Goal: Transaction & Acquisition: Book appointment/travel/reservation

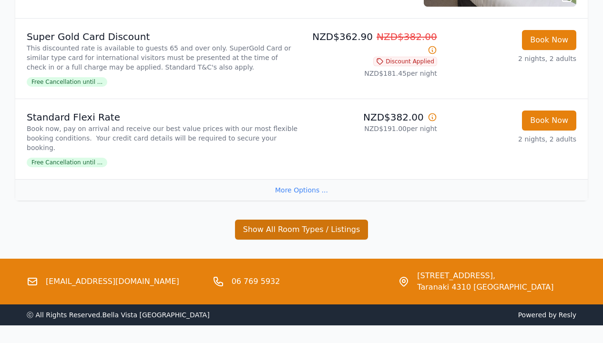
scroll to position [943, 0]
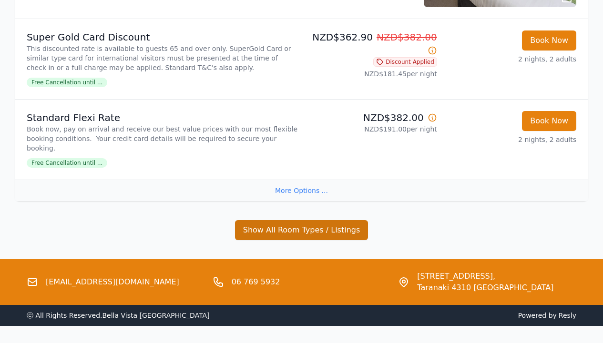
click at [299, 220] on button "Show All Room Types / Listings" at bounding box center [301, 230] width 133 height 20
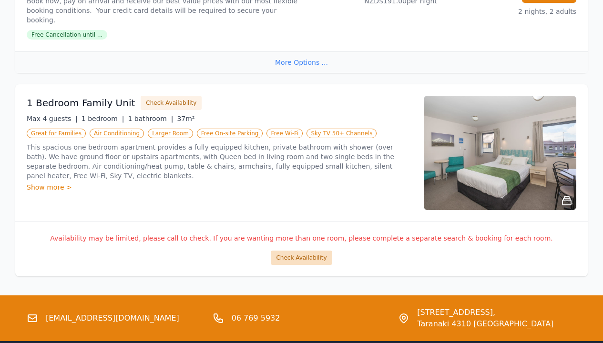
scroll to position [1072, 0]
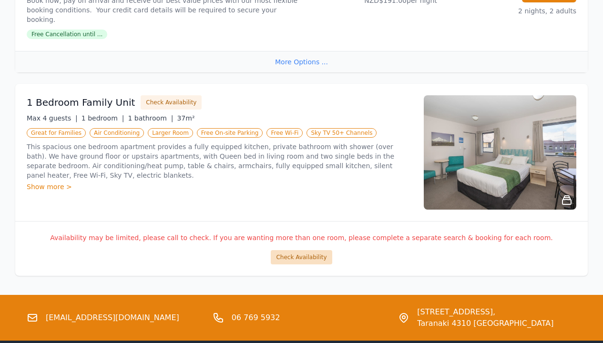
click at [304, 250] on button "Check Availability" at bounding box center [301, 257] width 61 height 14
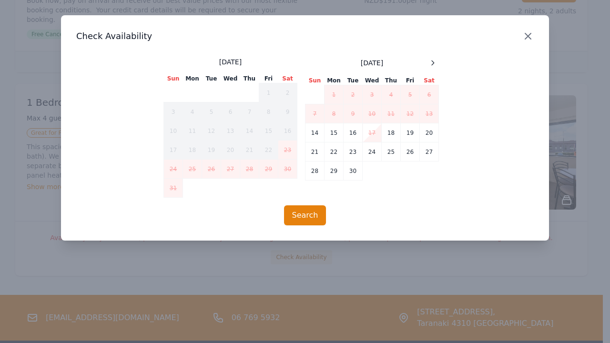
click at [528, 38] on icon "button" at bounding box center [527, 36] width 11 height 11
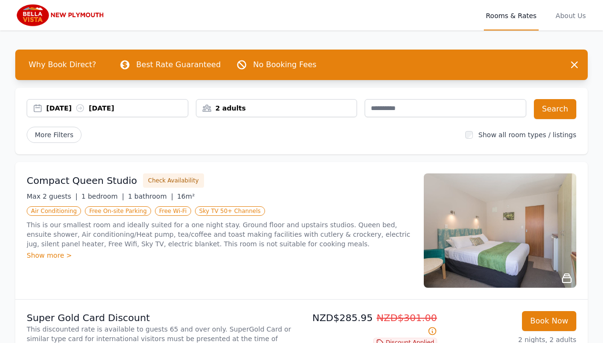
scroll to position [0, 0]
click at [80, 14] on img at bounding box center [61, 15] width 92 height 23
click at [71, 12] on img at bounding box center [61, 15] width 92 height 23
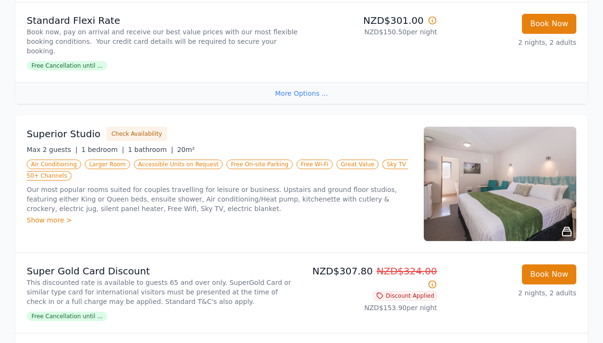
scroll to position [379, 0]
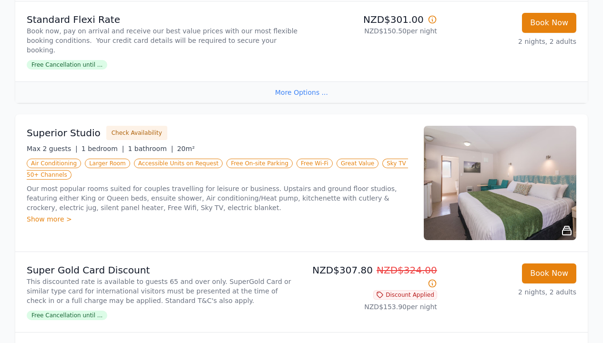
click at [53, 214] on div "Show more >" at bounding box center [220, 219] width 386 height 10
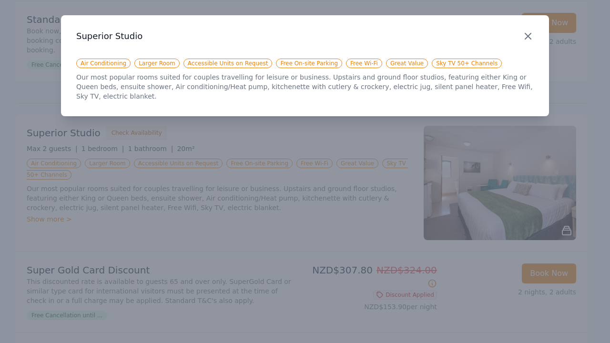
click at [528, 36] on icon "button" at bounding box center [528, 36] width 6 height 6
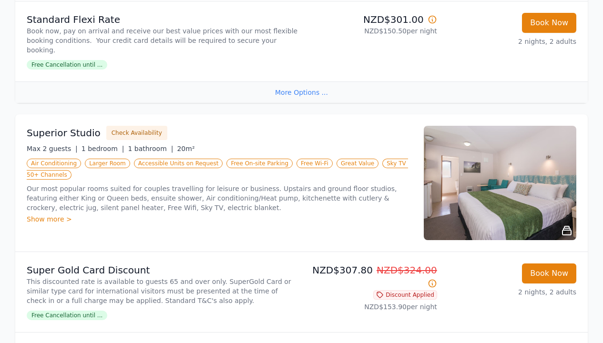
click at [569, 225] on icon at bounding box center [566, 230] width 11 height 11
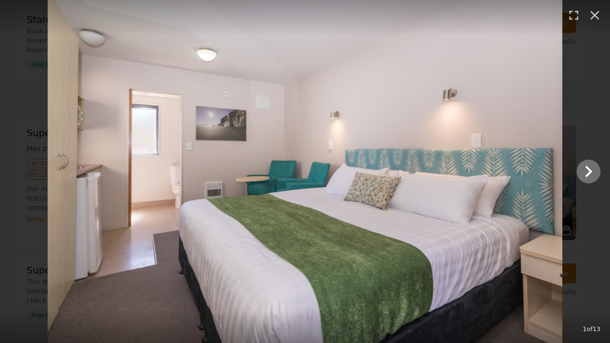
click at [589, 173] on icon "Show slide 2 of 13" at bounding box center [588, 171] width 7 height 11
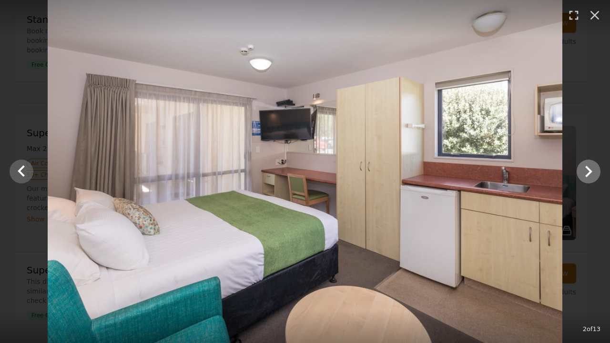
click at [589, 173] on icon "Show slide 3 of 13" at bounding box center [588, 171] width 23 height 23
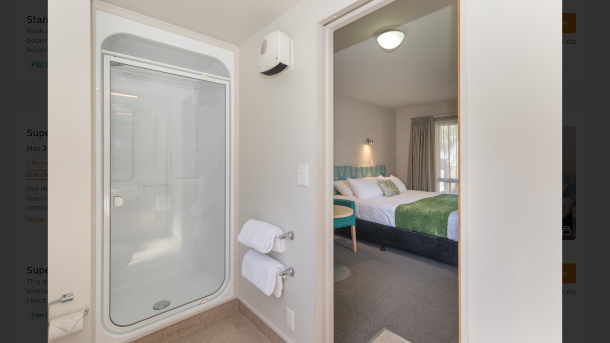
click at [589, 173] on icon "Show slide 4 of 13" at bounding box center [588, 171] width 23 height 23
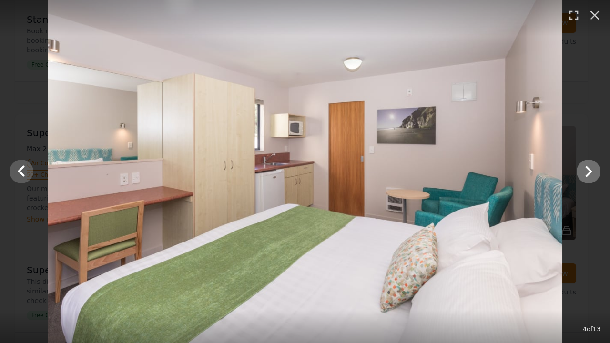
click at [589, 173] on icon "Show slide 5 of 13" at bounding box center [588, 171] width 23 height 23
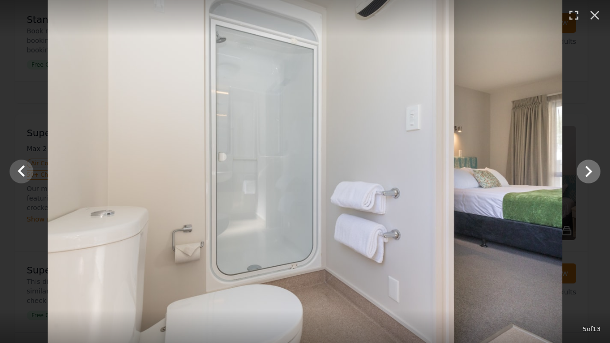
click at [589, 173] on icon "Show slide 6 of 13" at bounding box center [588, 171] width 23 height 23
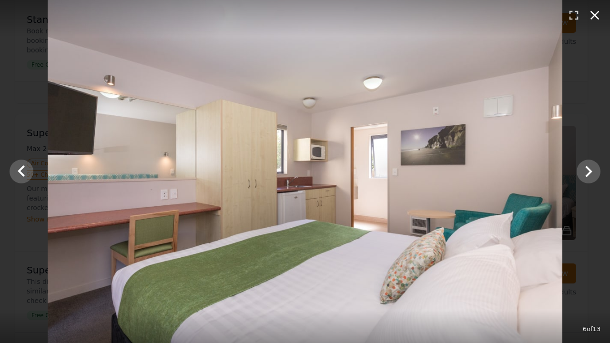
click at [596, 17] on icon "button" at bounding box center [595, 15] width 9 height 9
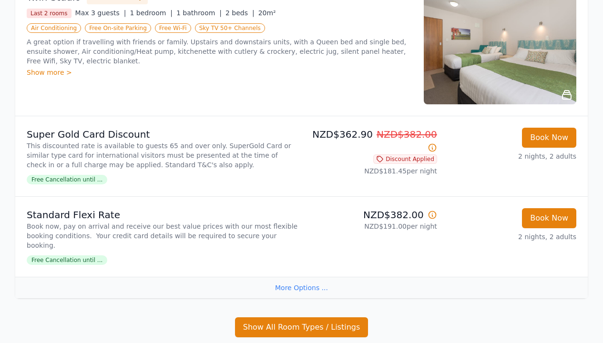
scroll to position [850, 0]
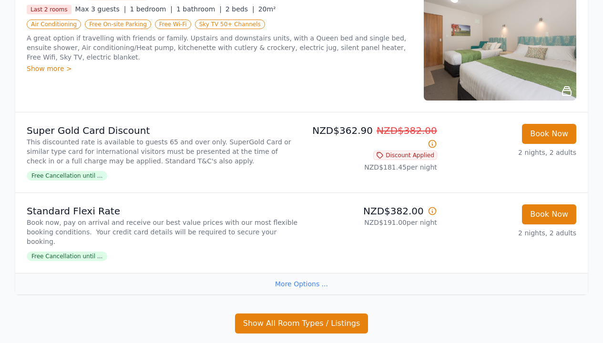
click at [304, 273] on div "More Options ..." at bounding box center [301, 283] width 572 height 21
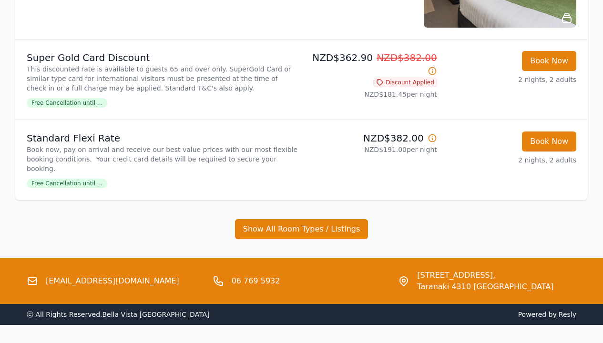
scroll to position [922, 0]
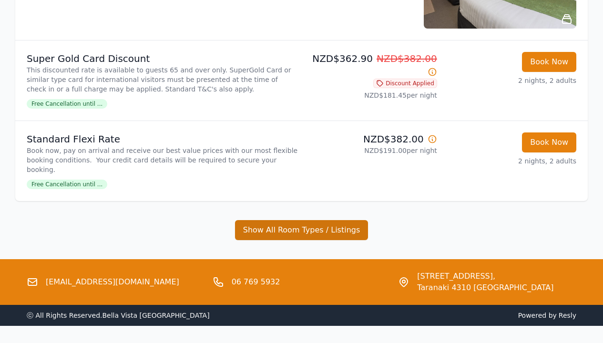
click at [288, 220] on button "Show All Room Types / Listings" at bounding box center [301, 230] width 133 height 20
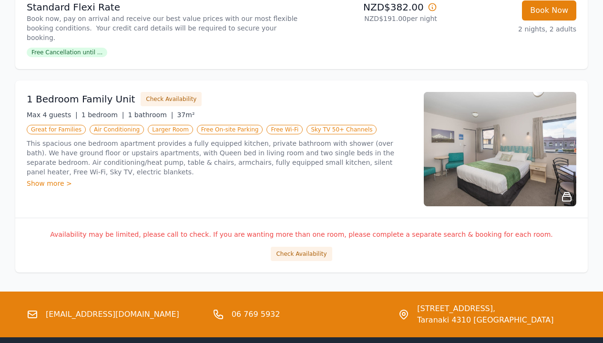
scroll to position [1053, 0]
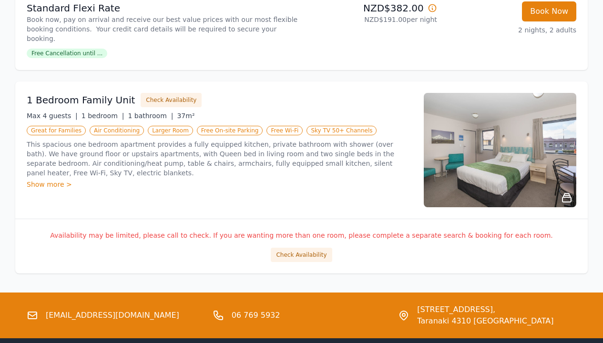
click at [48, 180] on div "Show more >" at bounding box center [220, 185] width 386 height 10
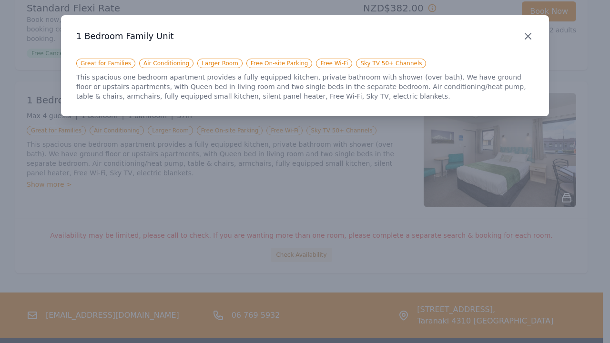
click at [530, 37] on icon "button" at bounding box center [527, 36] width 11 height 11
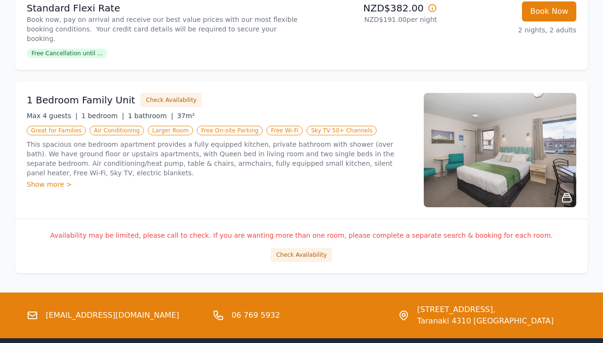
click at [539, 124] on img at bounding box center [500, 150] width 153 height 114
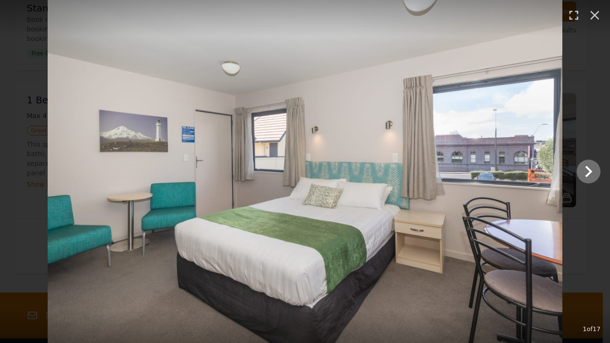
click at [587, 169] on icon "Show slide 2 of 17" at bounding box center [588, 171] width 23 height 23
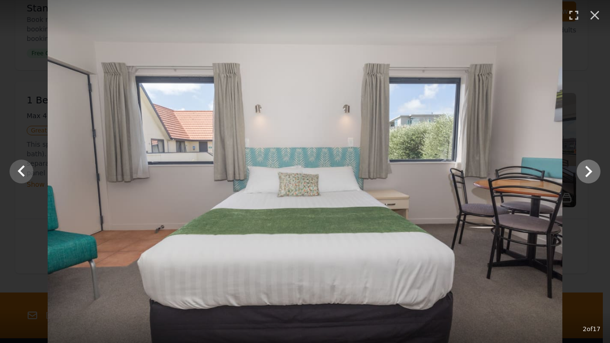
click at [587, 169] on icon "Show slide 3 of 17" at bounding box center [588, 171] width 23 height 23
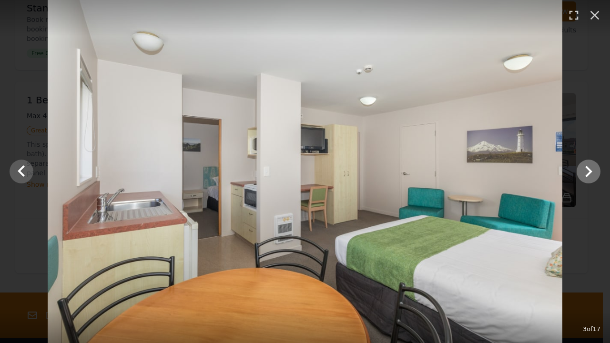
click at [587, 169] on icon "Show slide 4 of 17" at bounding box center [588, 171] width 23 height 23
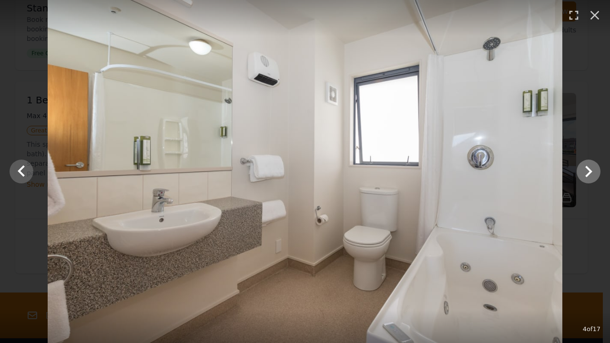
click at [587, 169] on icon "Show slide 5 of 17" at bounding box center [588, 171] width 23 height 23
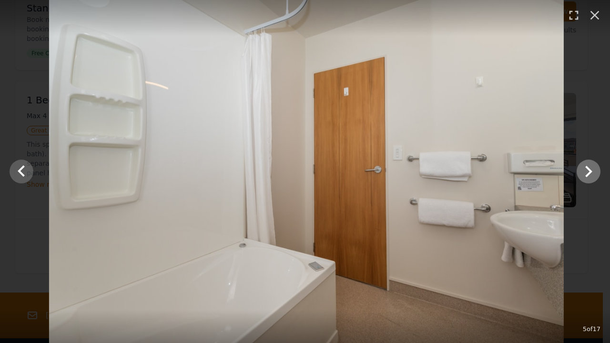
click at [587, 169] on icon "Show slide 6 of 17" at bounding box center [588, 171] width 23 height 23
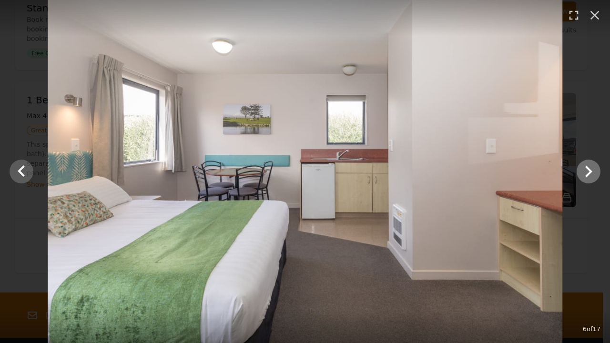
click at [587, 169] on icon "Show slide 7 of 17" at bounding box center [588, 171] width 23 height 23
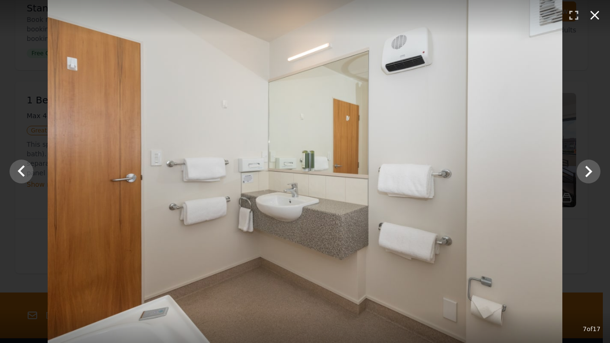
click at [594, 16] on icon "button" at bounding box center [595, 15] width 9 height 9
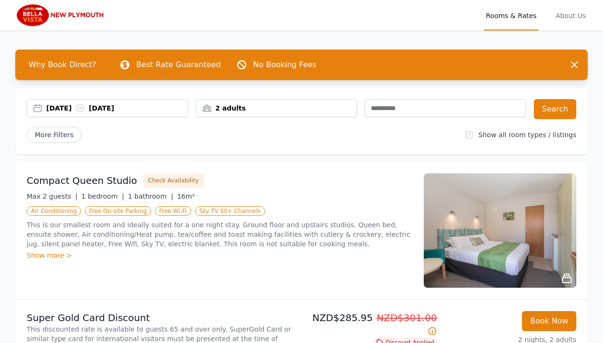
scroll to position [0, 0]
click at [81, 17] on img at bounding box center [61, 15] width 92 height 23
